Goal: Task Accomplishment & Management: Manage account settings

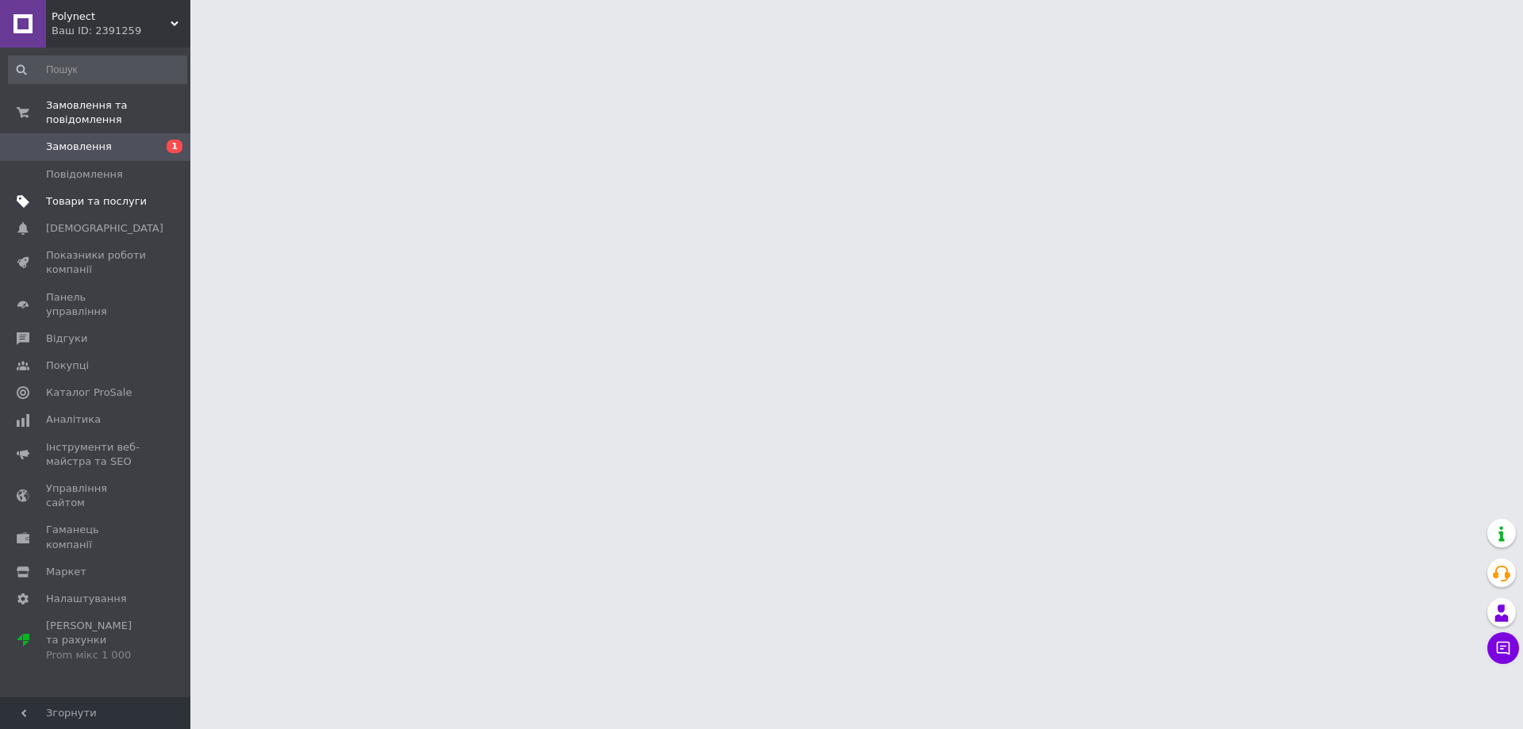
click at [82, 194] on span "Товари та послуги" at bounding box center [96, 201] width 101 height 14
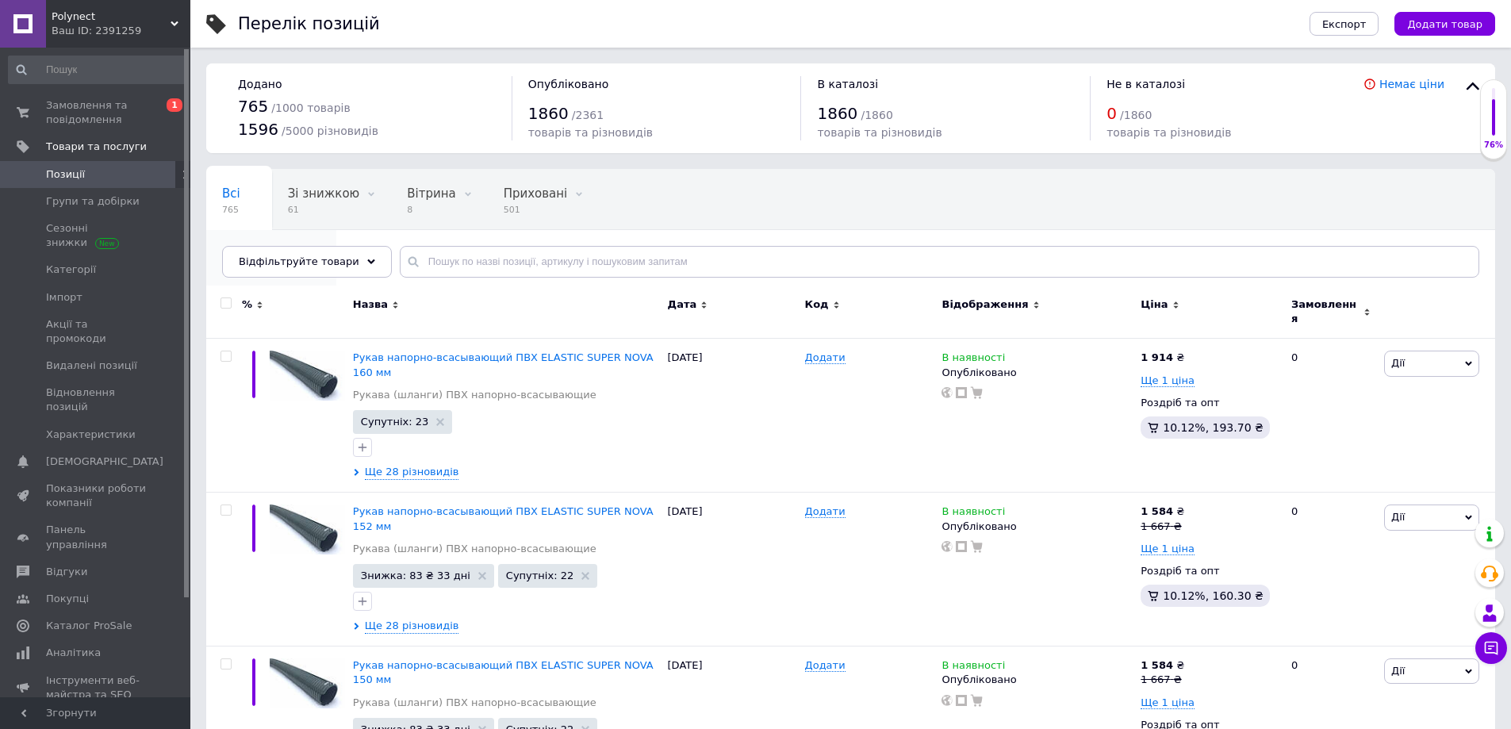
click at [305, 247] on span "Опубліковані" at bounding box center [263, 254] width 82 height 14
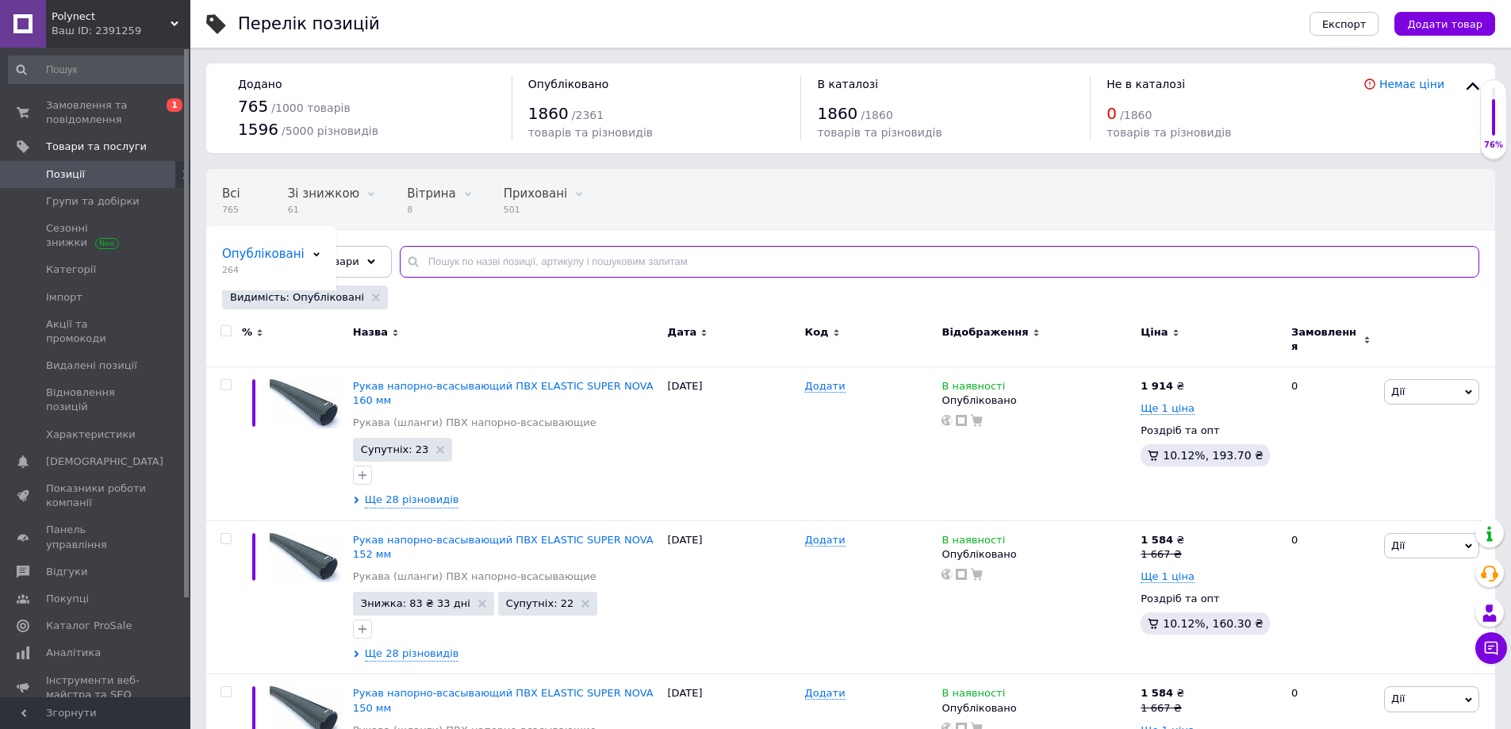
click at [504, 267] on input "text" at bounding box center [939, 262] width 1079 height 32
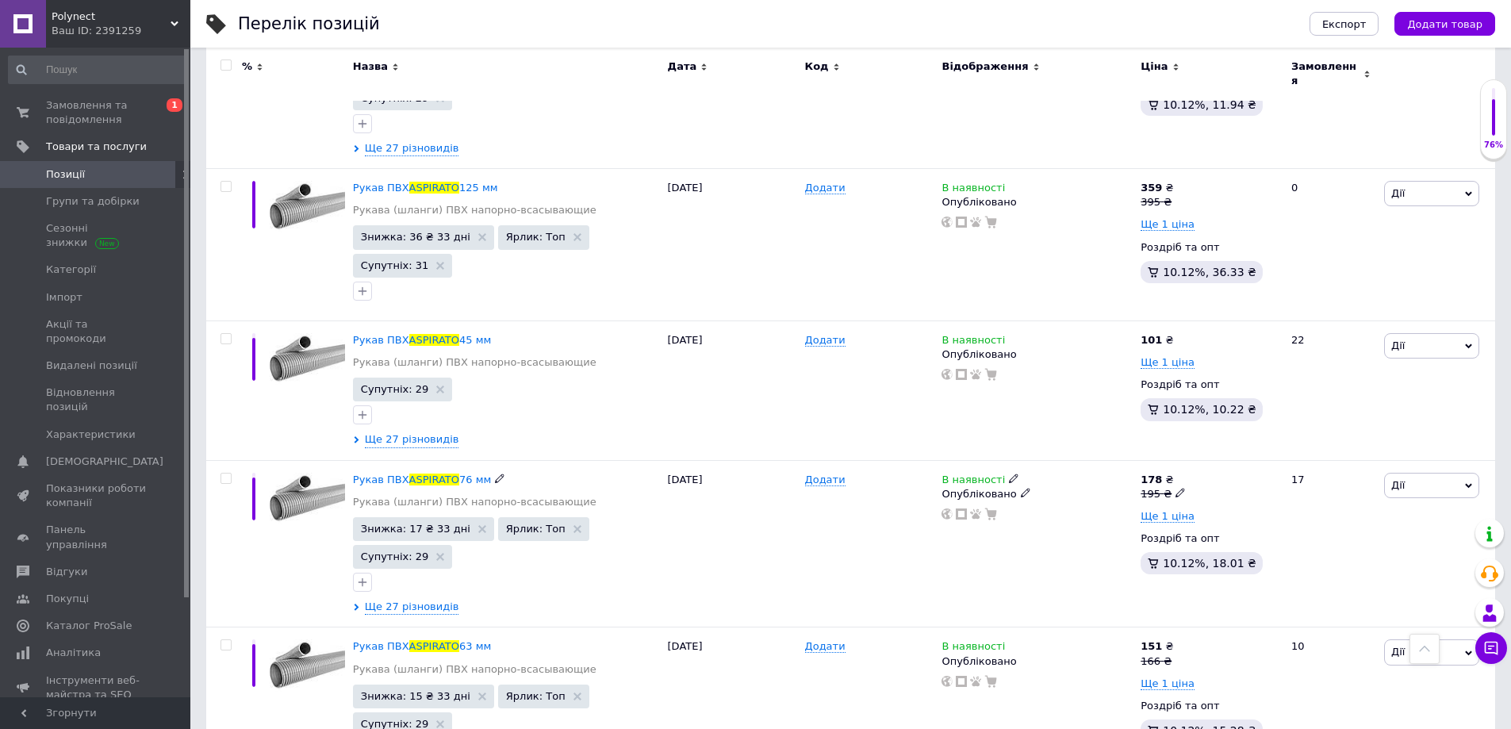
scroll to position [2468, 0]
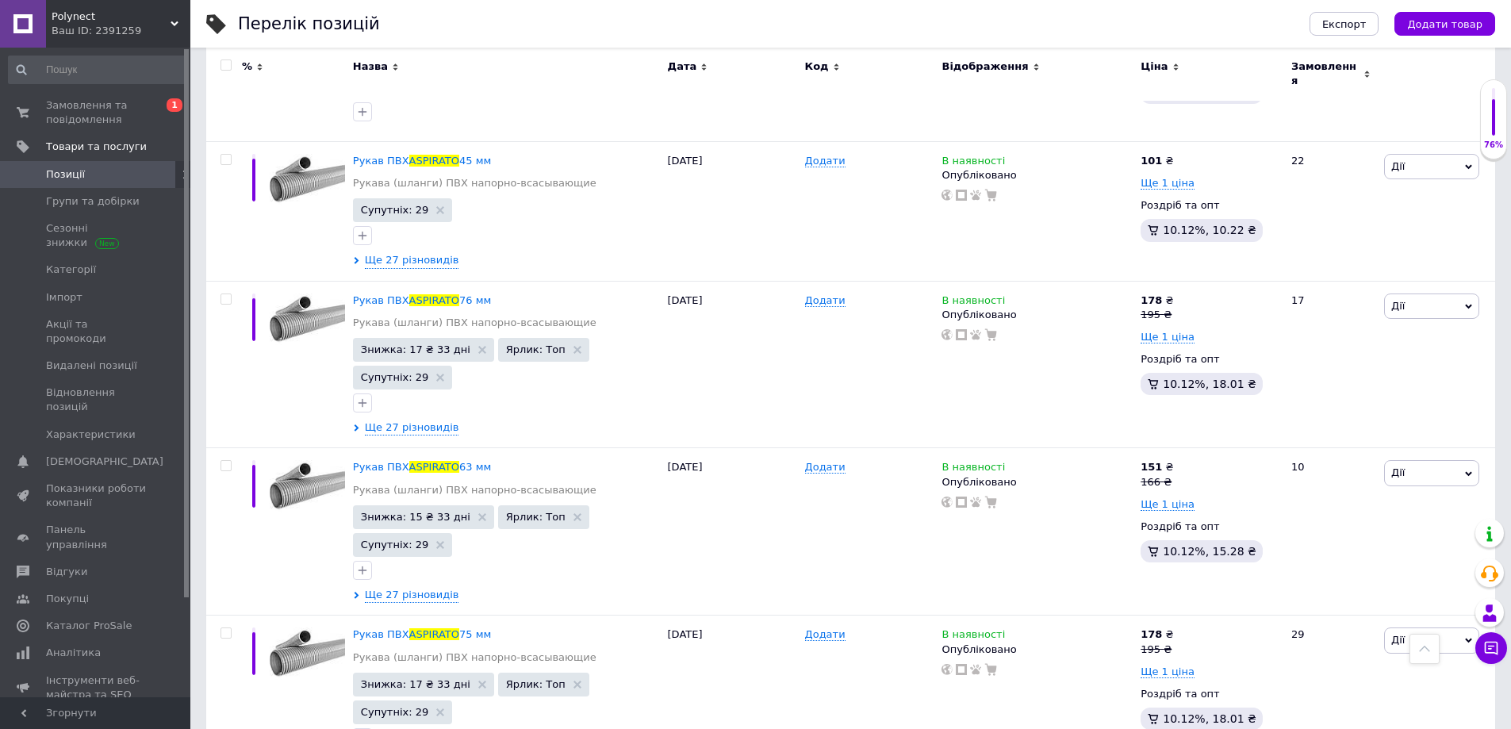
type input "Aspirato"
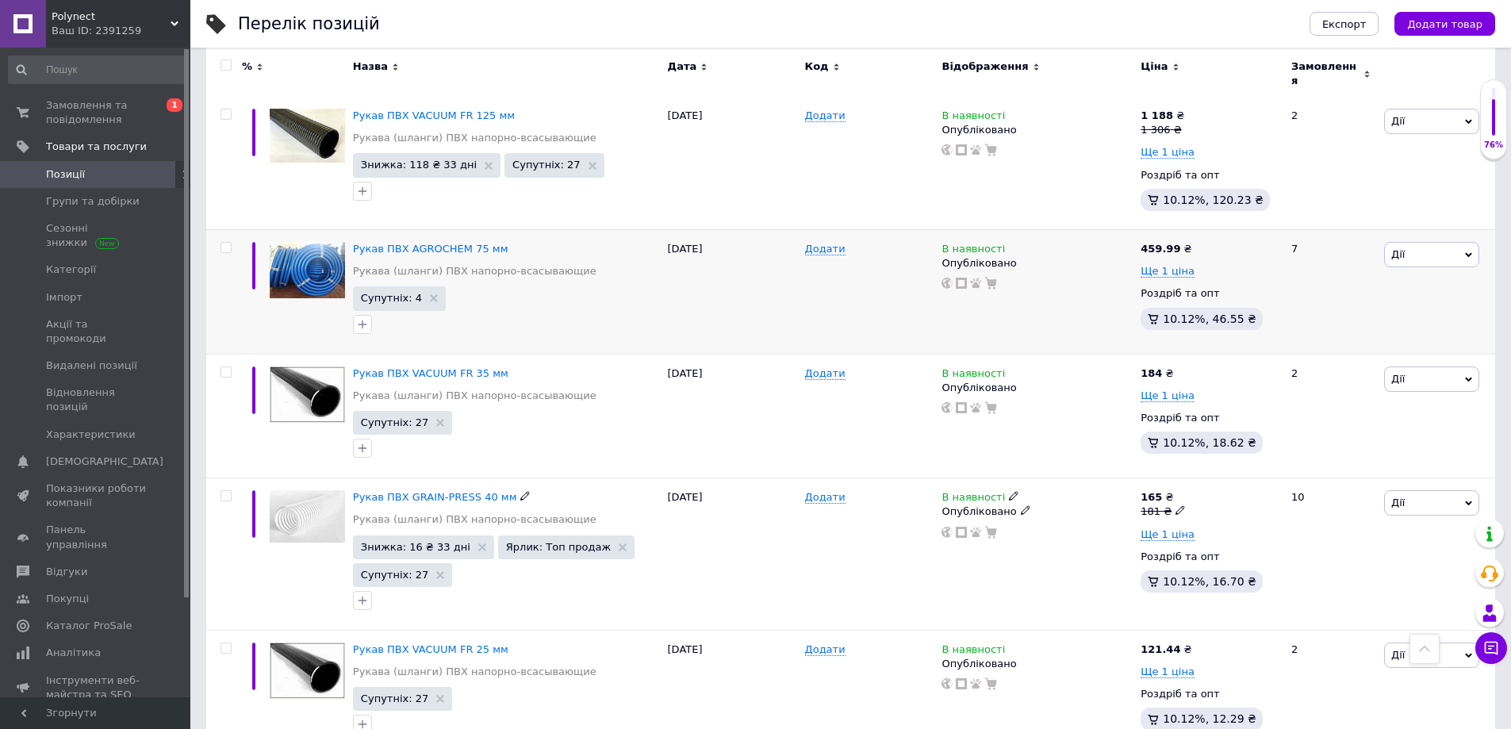
scroll to position [2285, 0]
